Goal: Information Seeking & Learning: Learn about a topic

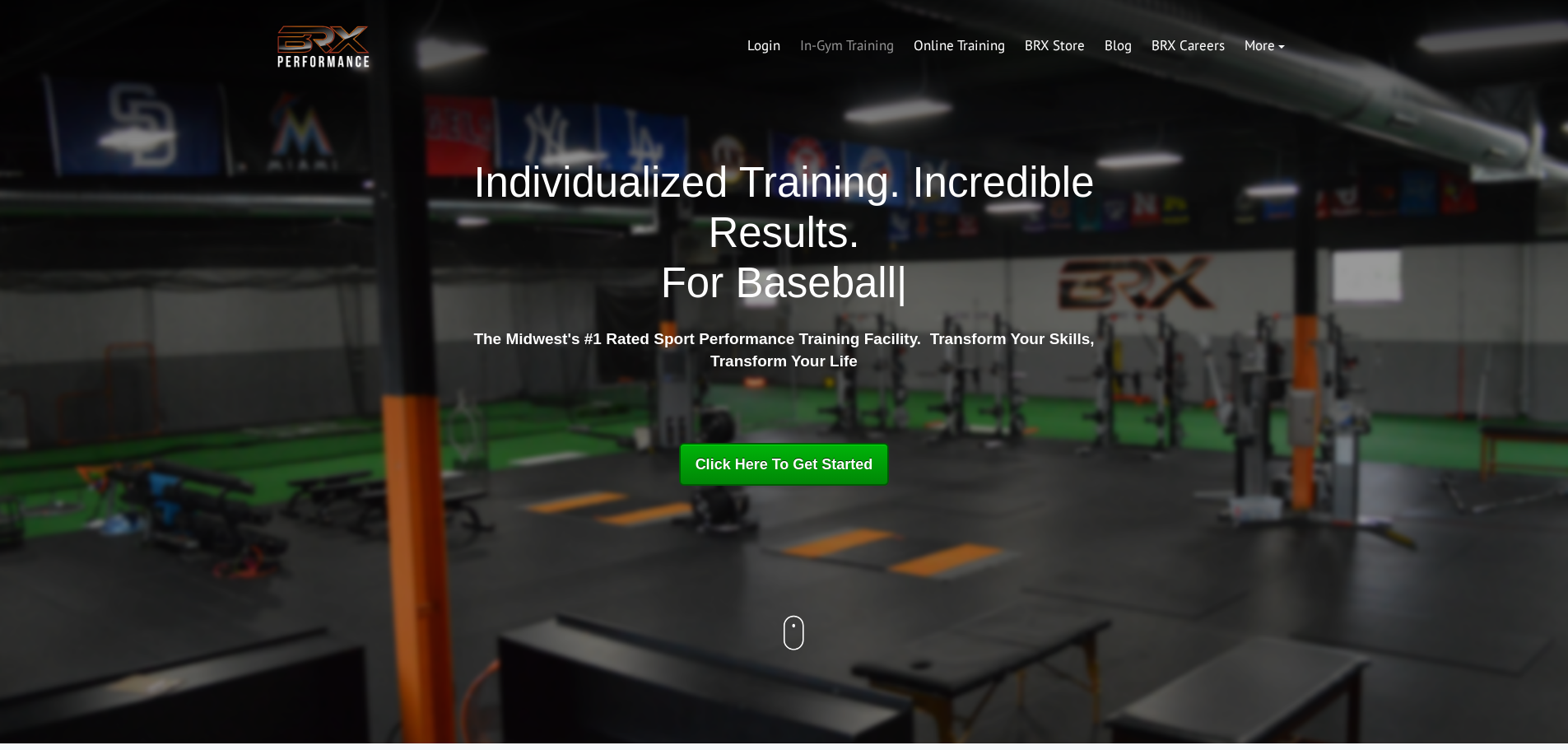
click at [854, 44] on link "In-Gym Training" at bounding box center [847, 46] width 114 height 40
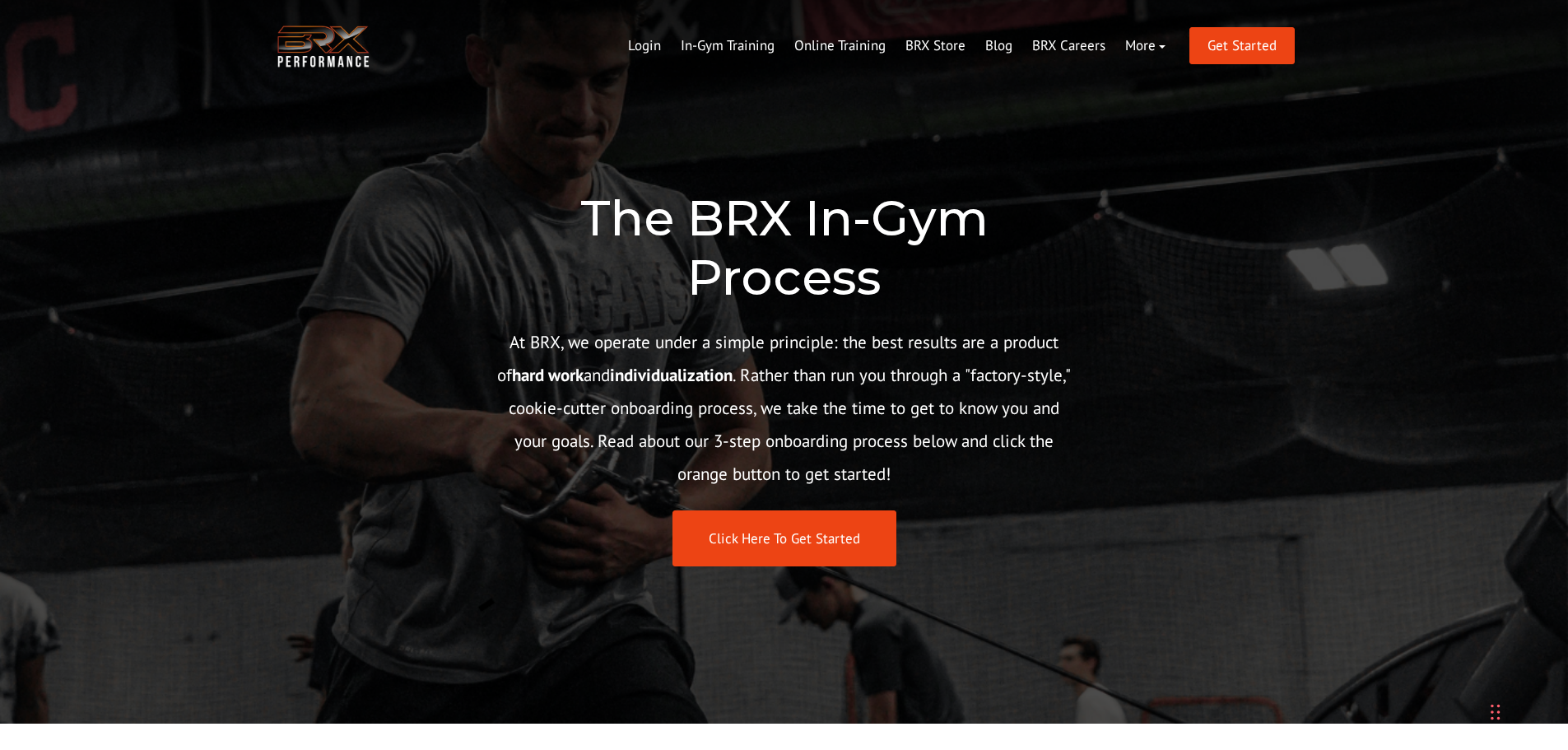
scroll to position [82, 0]
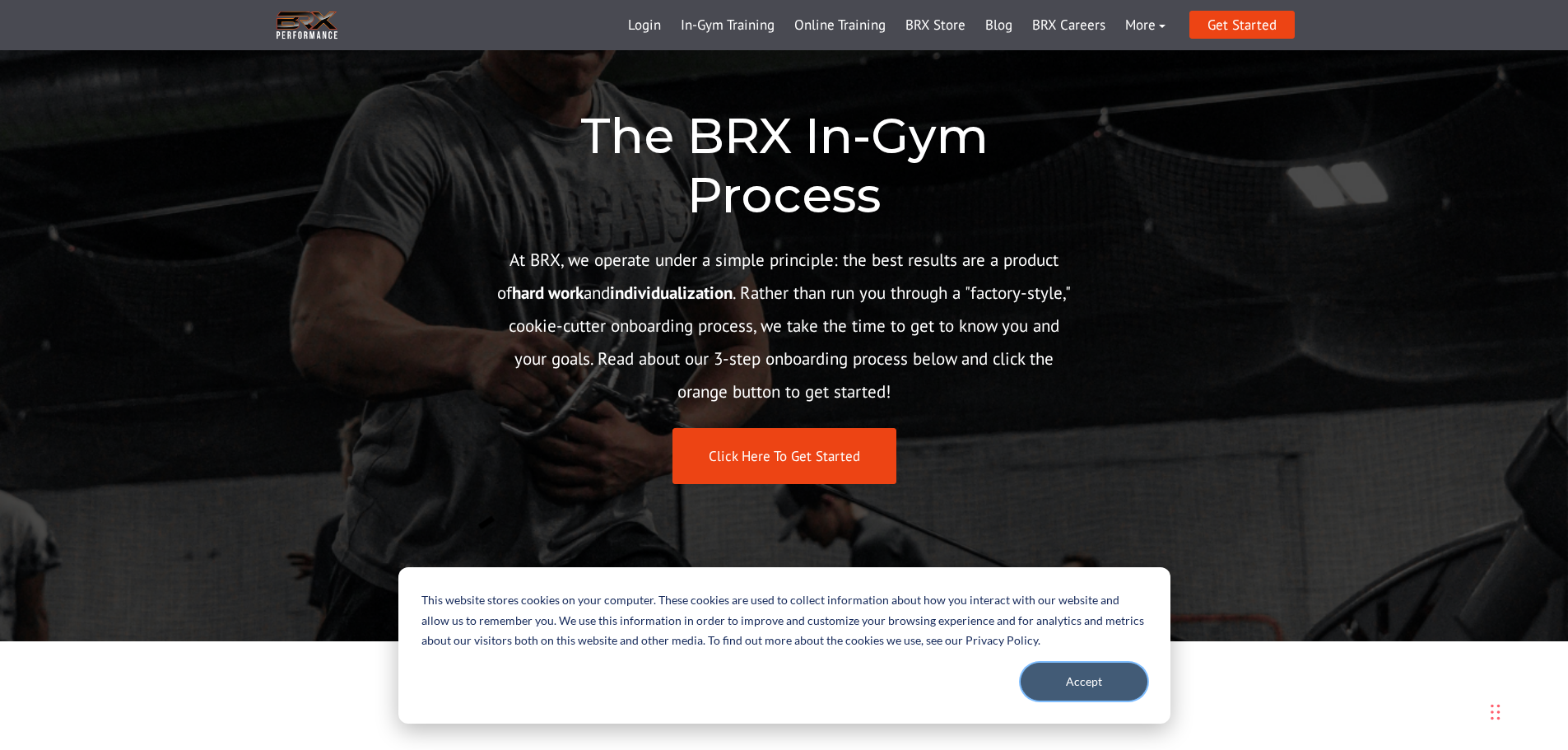
click at [1096, 688] on button "Accept" at bounding box center [1084, 682] width 127 height 38
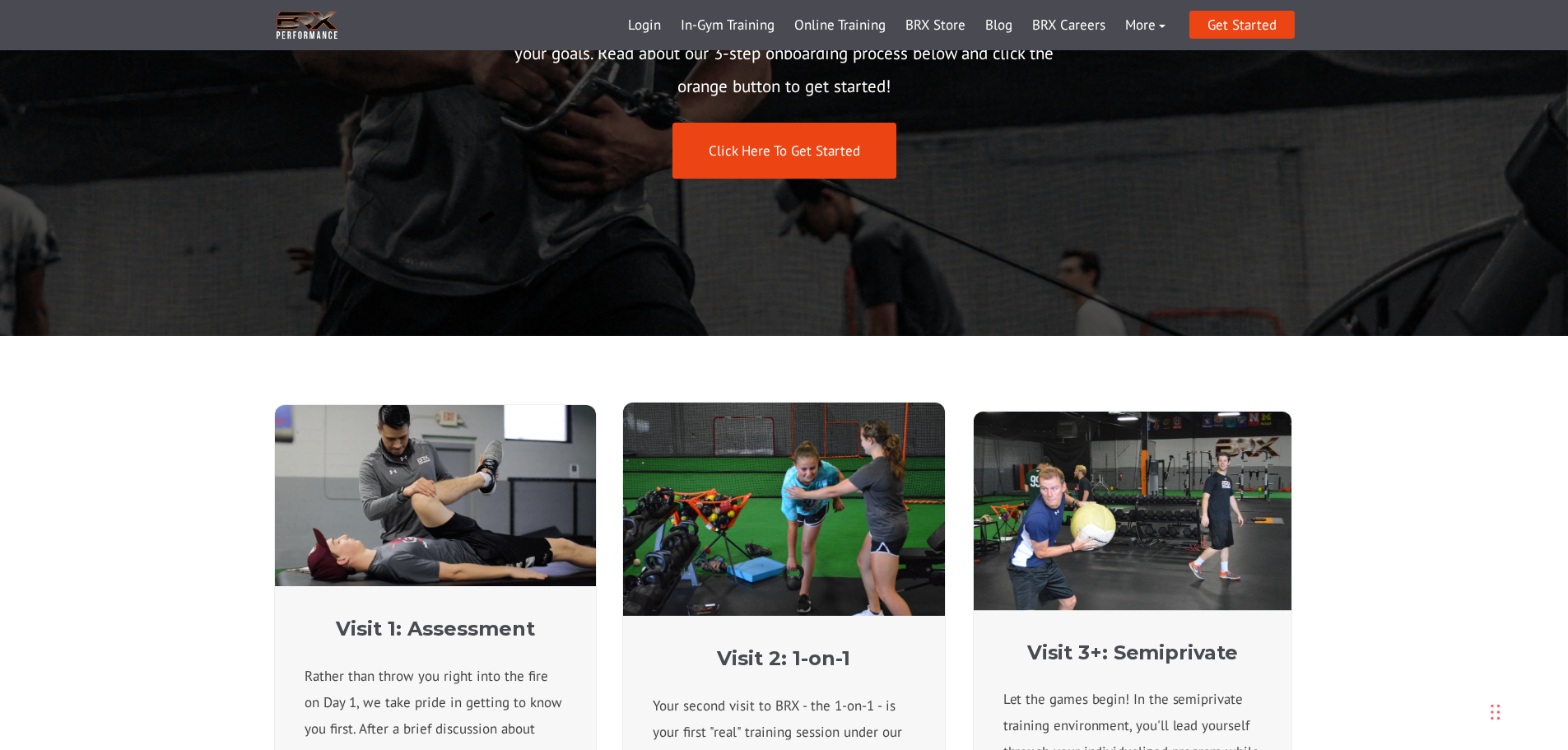
scroll to position [329, 0]
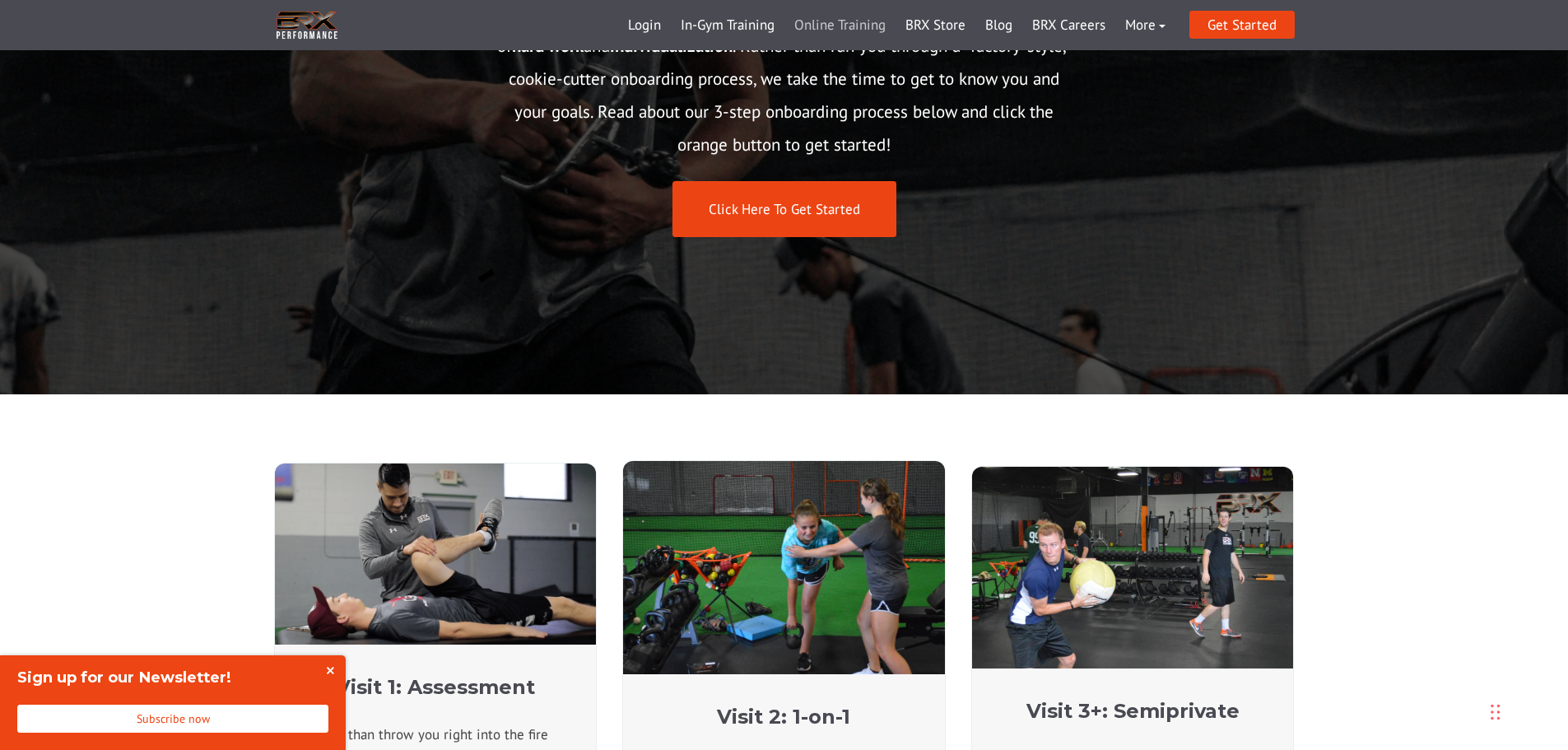
click at [861, 22] on link "Online Training" at bounding box center [840, 26] width 111 height 40
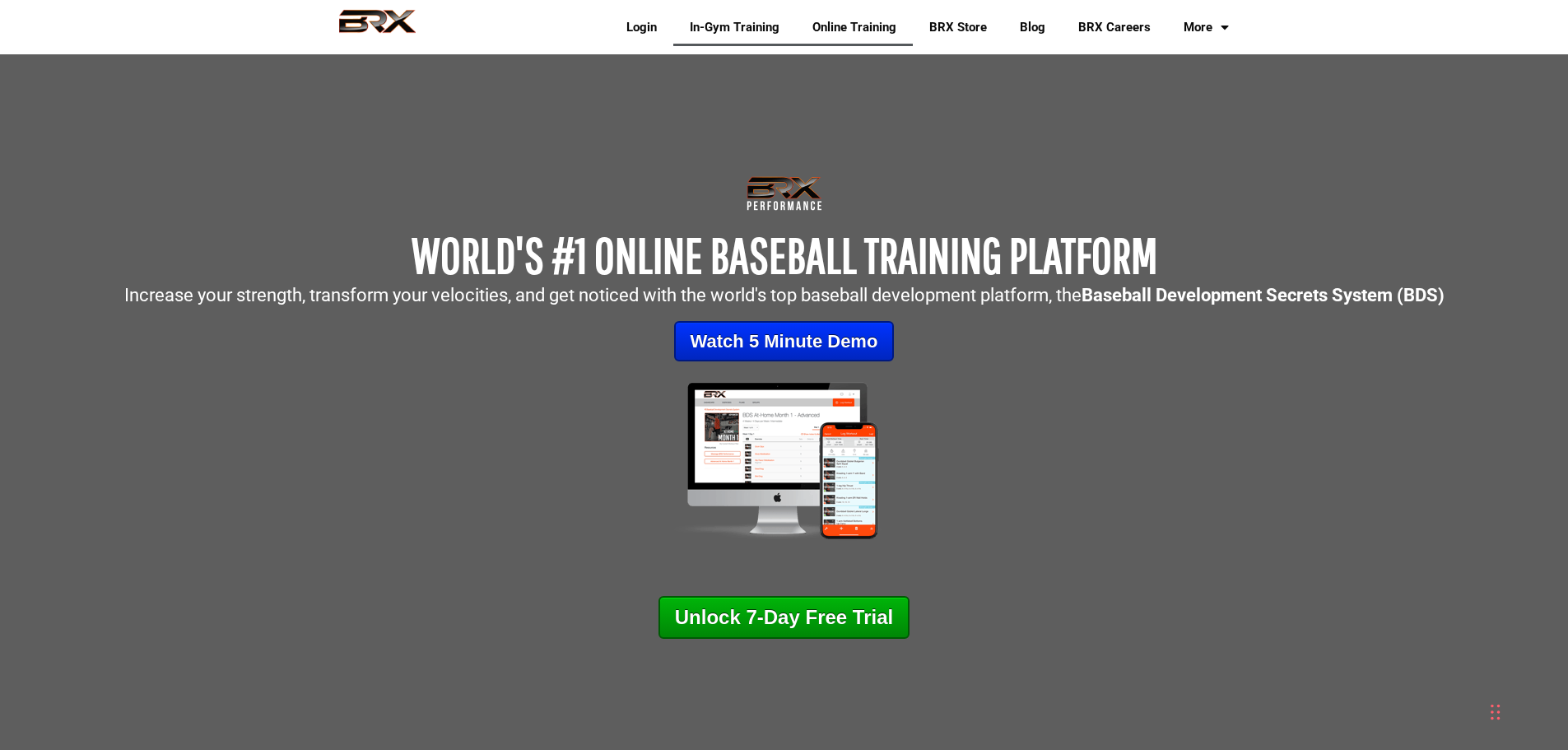
click at [747, 32] on link "In-Gym Training" at bounding box center [735, 27] width 123 height 38
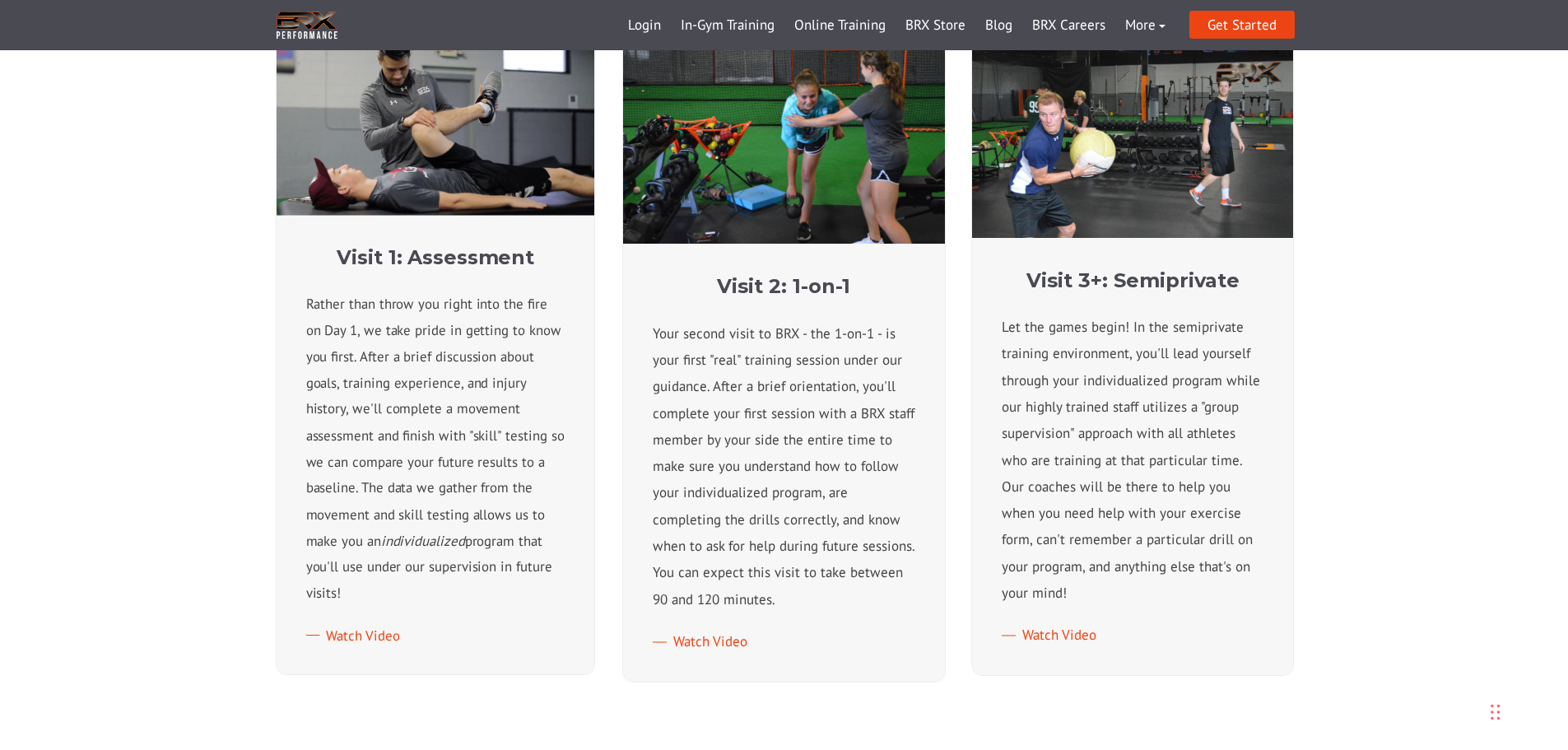
scroll to position [741, 0]
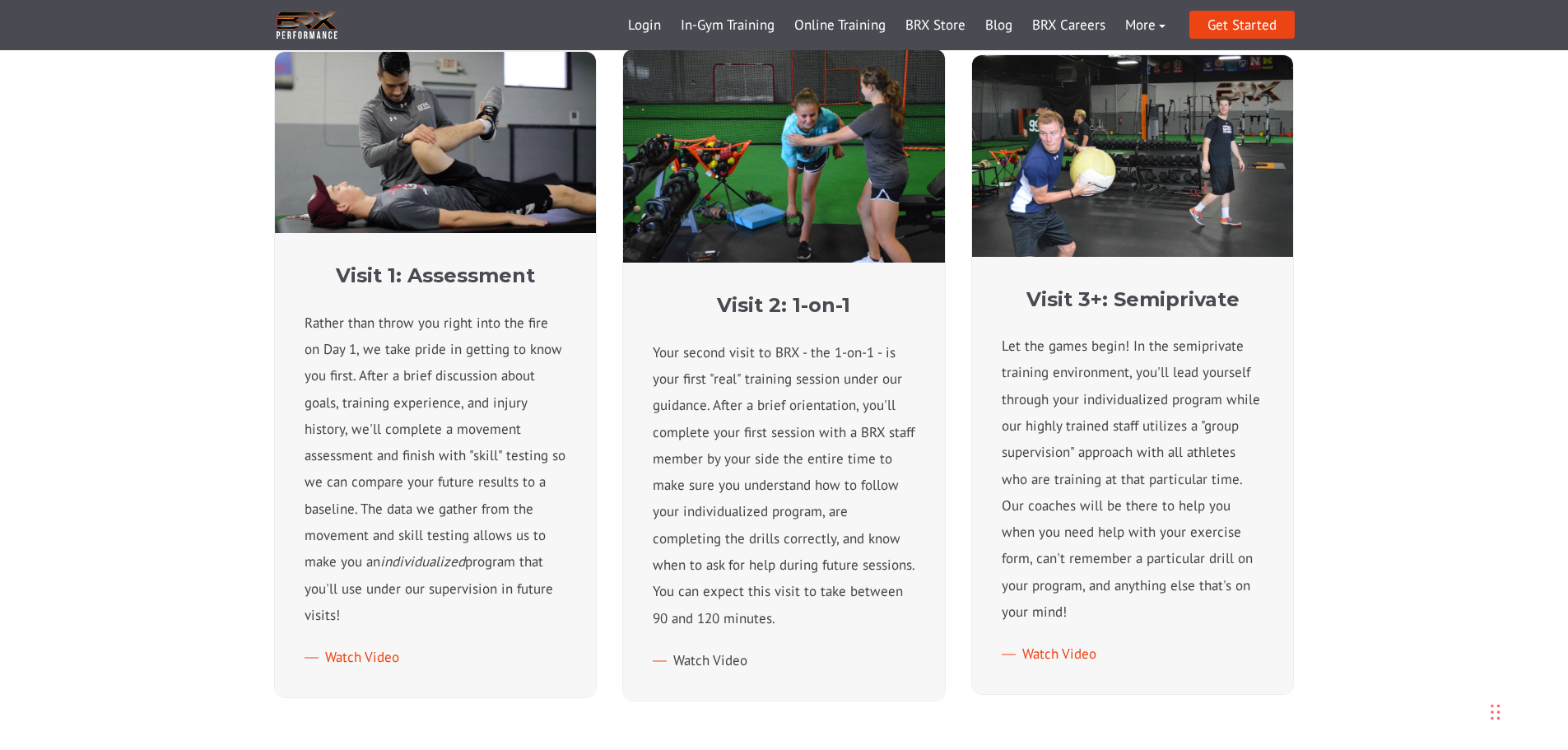
drag, startPoint x: 728, startPoint y: 656, endPoint x: 922, endPoint y: 739, distance: 211.0
click at [728, 656] on link "Watch Video" at bounding box center [700, 660] width 95 height 18
